Goal: Entertainment & Leisure: Consume media (video, audio)

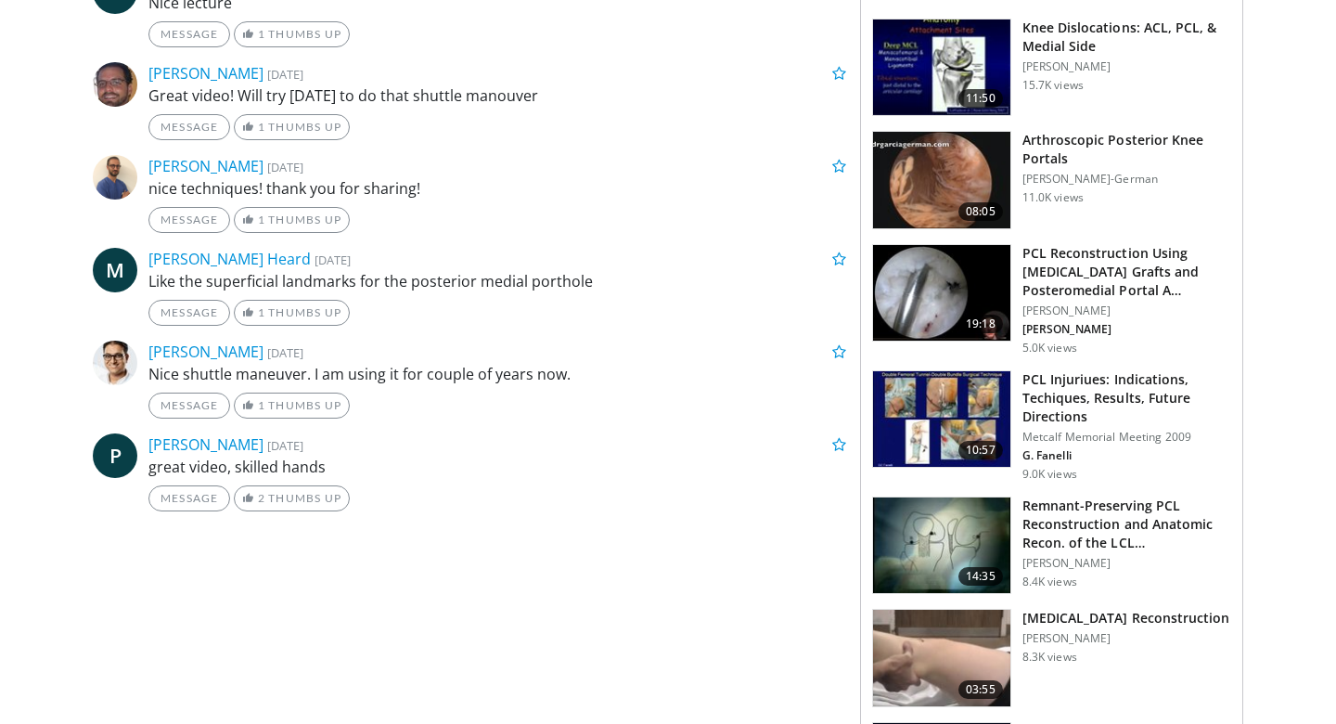
scroll to position [1067, 0]
click at [1142, 507] on h3 "Remnant-Preserving PCL Reconstruction and Anatomic Recon. of the LCL…" at bounding box center [1126, 524] width 209 height 56
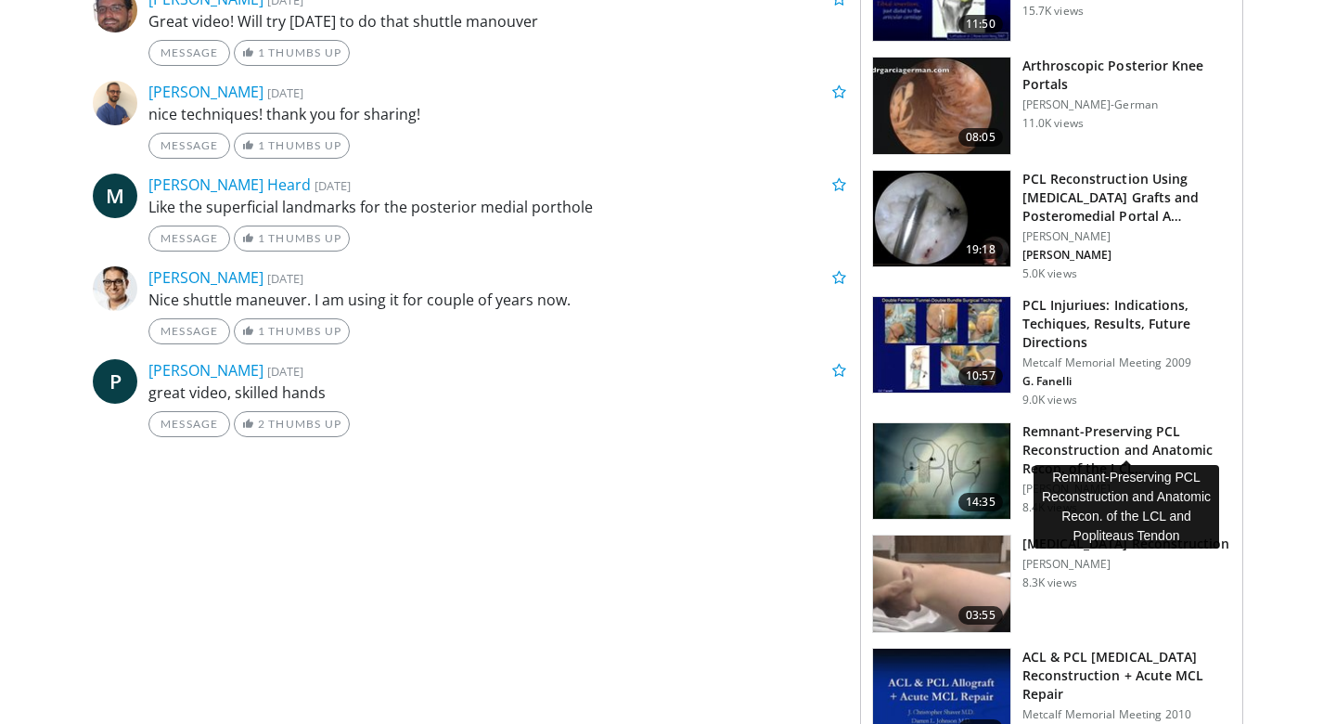
scroll to position [1204, 0]
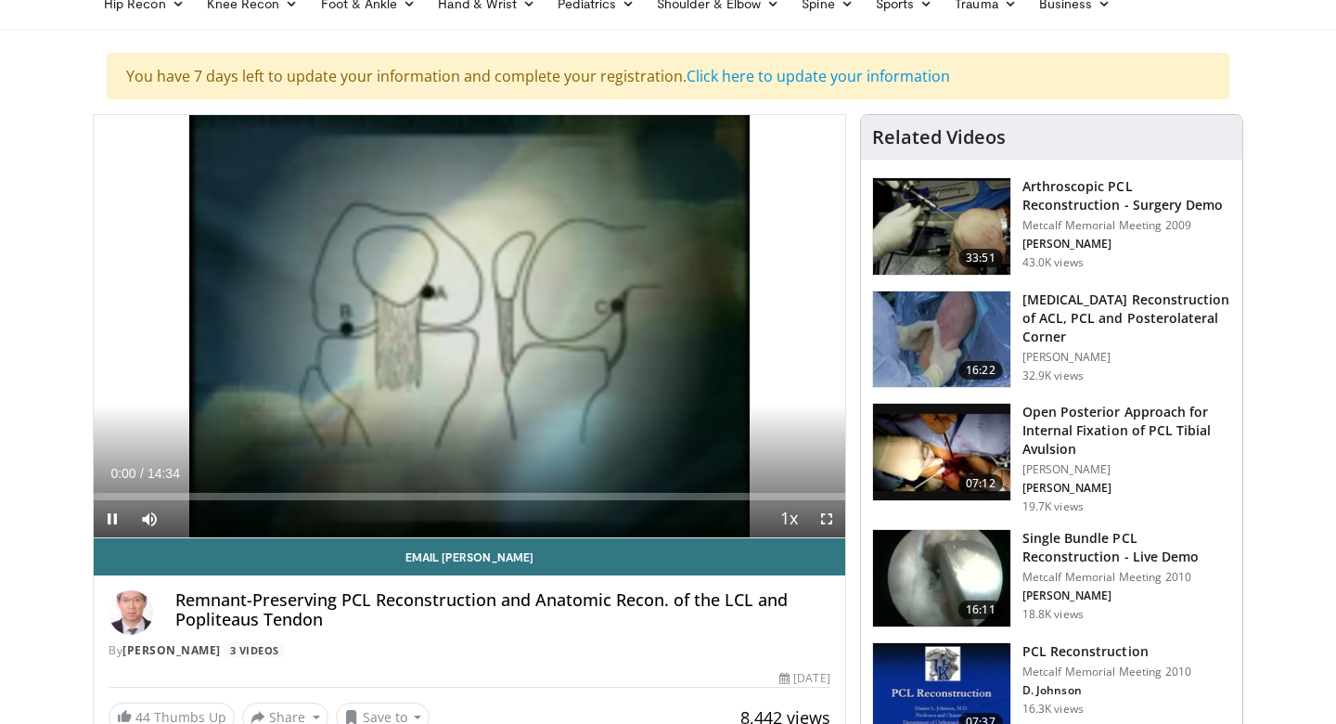
scroll to position [109, 0]
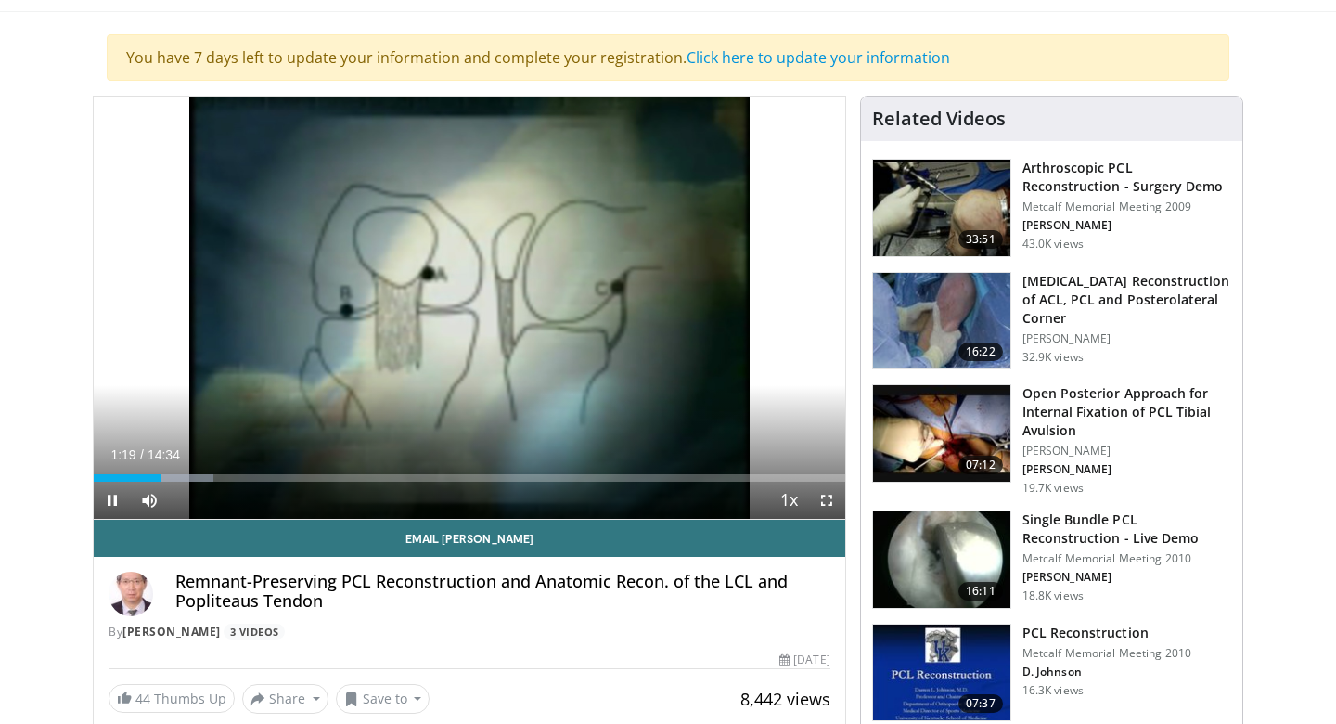
click at [469, 304] on div "10 seconds Tap to unmute" at bounding box center [469, 307] width 751 height 422
